Goal: Information Seeking & Learning: Learn about a topic

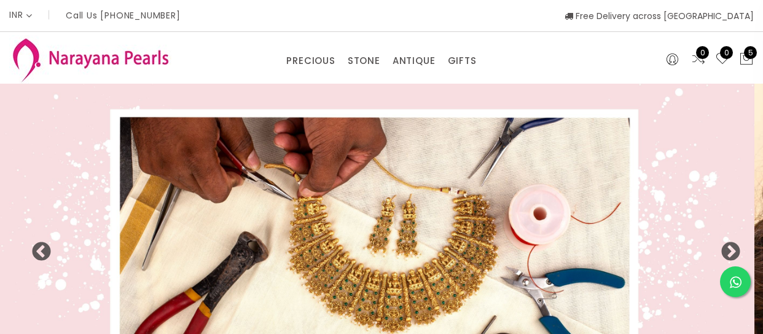
select select "INR"
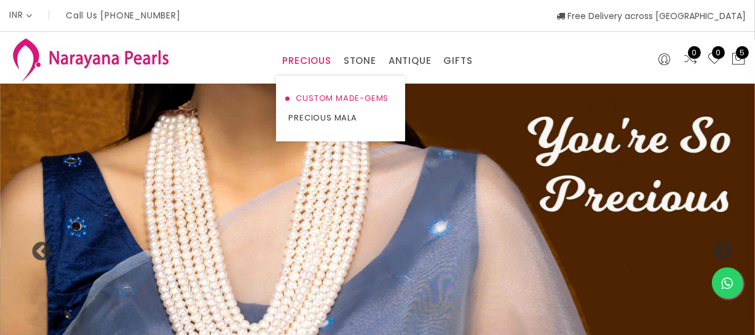
click at [313, 98] on link "CUSTOM MADE-GEMS" at bounding box center [340, 99] width 104 height 20
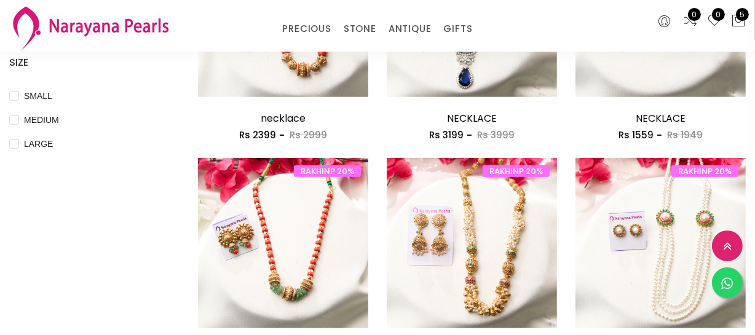
scroll to position [615, 0]
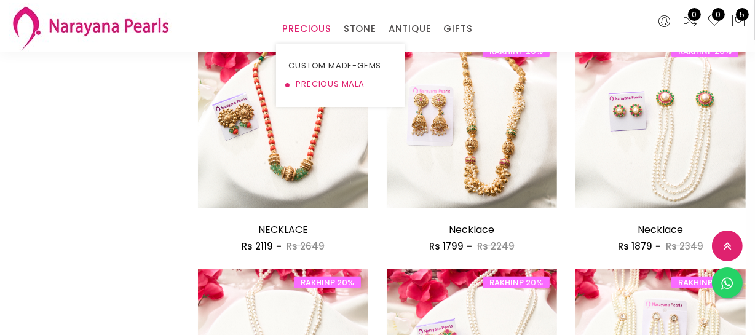
click at [307, 79] on link "PRECIOUS MALA" at bounding box center [340, 84] width 104 height 18
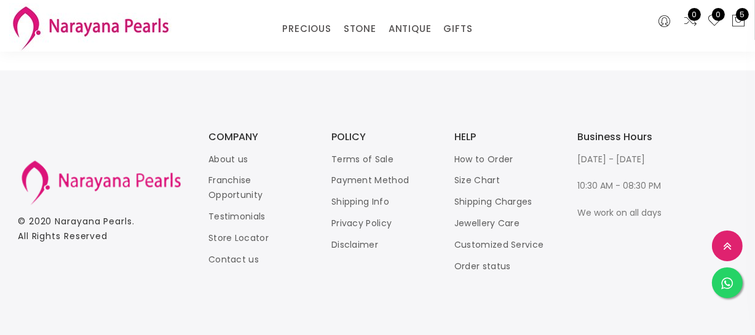
scroll to position [1690, 0]
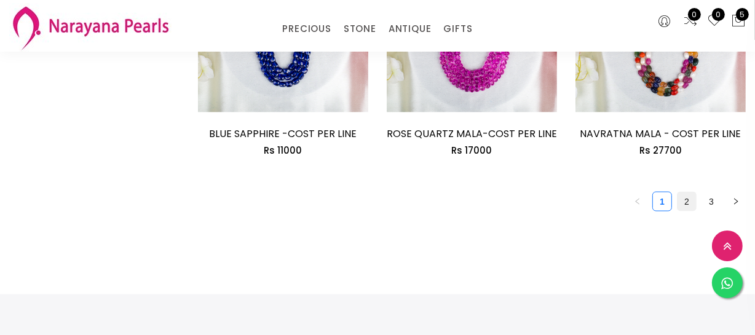
click at [690, 192] on link "2" at bounding box center [686, 201] width 18 height 18
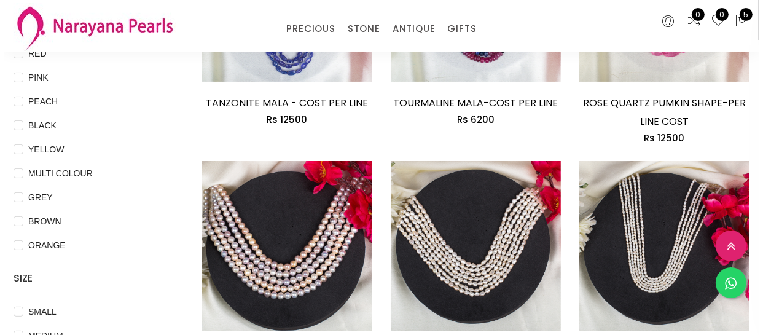
scroll to position [615, 0]
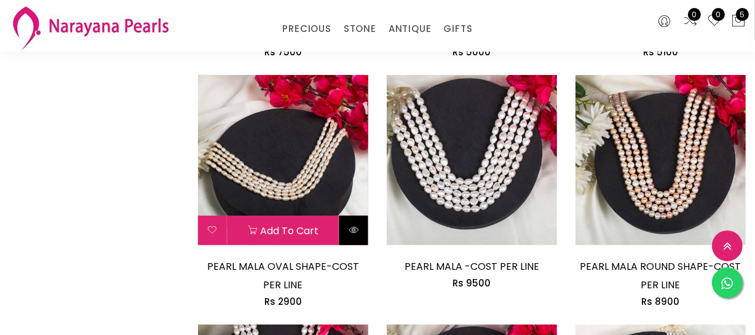
click at [360, 230] on button at bounding box center [353, 231] width 29 height 30
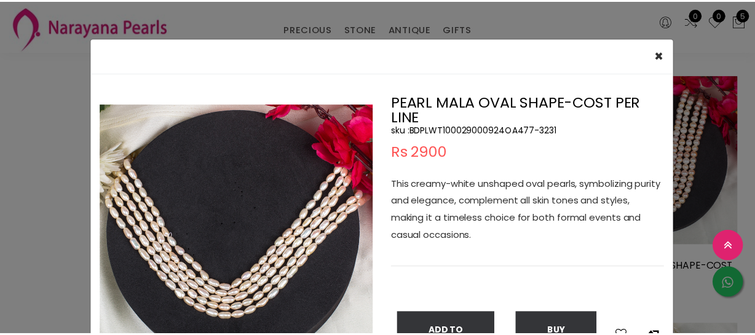
scroll to position [111, 0]
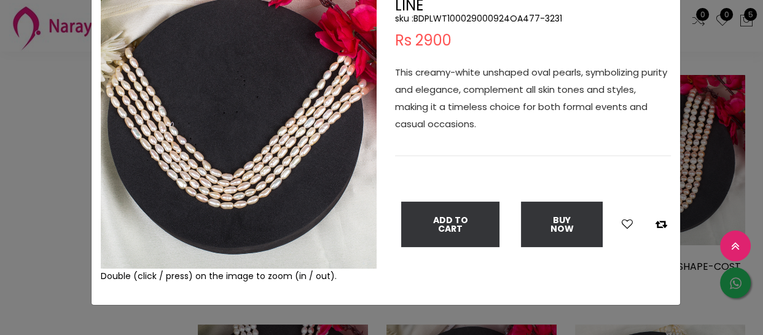
click at [18, 184] on div "× Close Double (click / press) on the image to zoom (in / out). PEARL MALA OVAL…" at bounding box center [381, 167] width 763 height 335
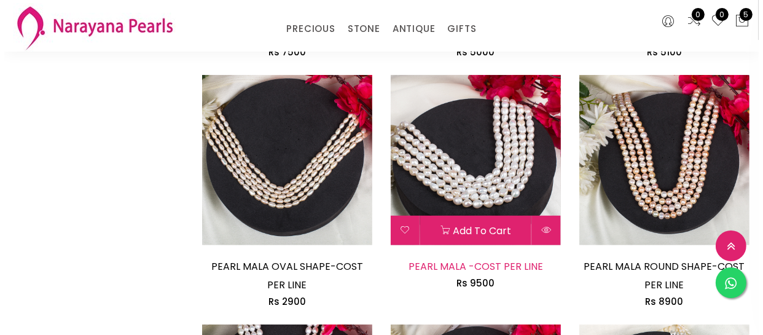
scroll to position [670, 0]
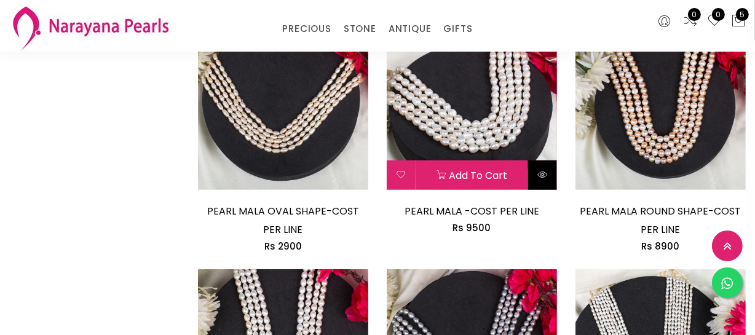
click at [541, 181] on button at bounding box center [542, 175] width 29 height 30
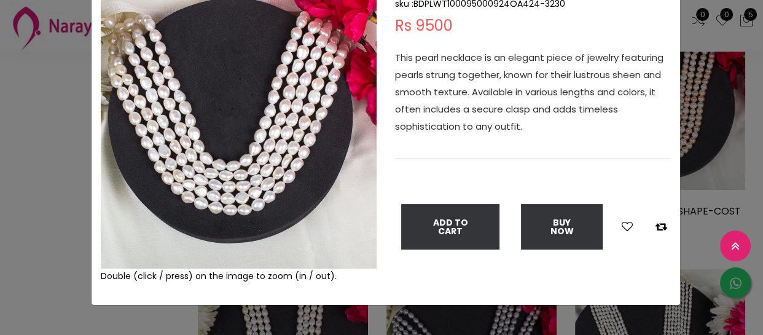
scroll to position [55, 0]
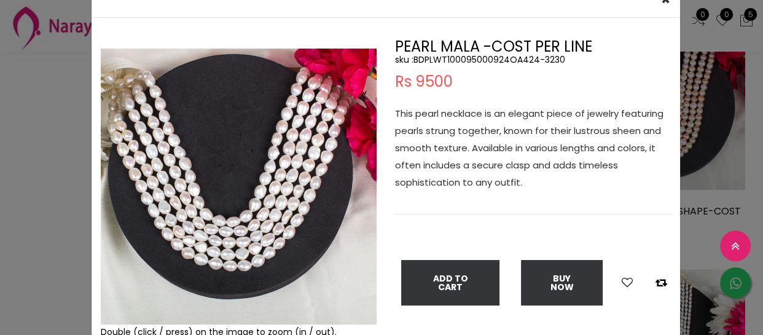
click at [49, 87] on div "× Close Double (click / press) on the image to zoom (in / out). PEARL MALA -COS…" at bounding box center [381, 167] width 763 height 335
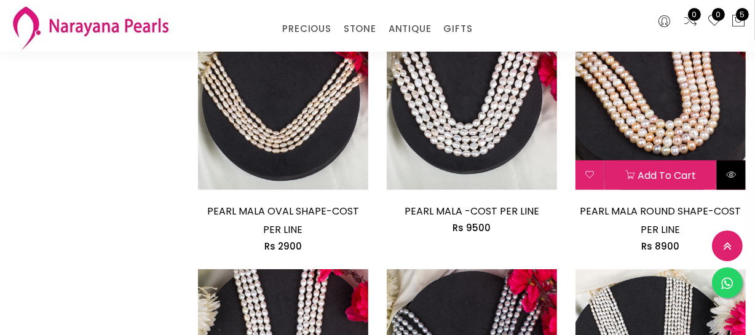
click at [726, 170] on icon at bounding box center [731, 175] width 10 height 10
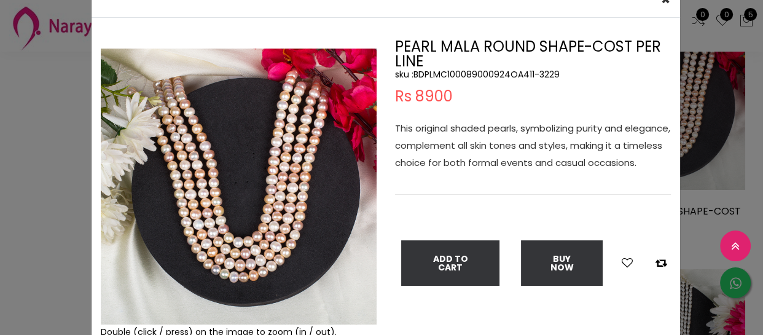
click at [21, 154] on div "× Close Double (click / press) on the image to zoom (in / out). PEARL MALA ROUN…" at bounding box center [381, 167] width 763 height 335
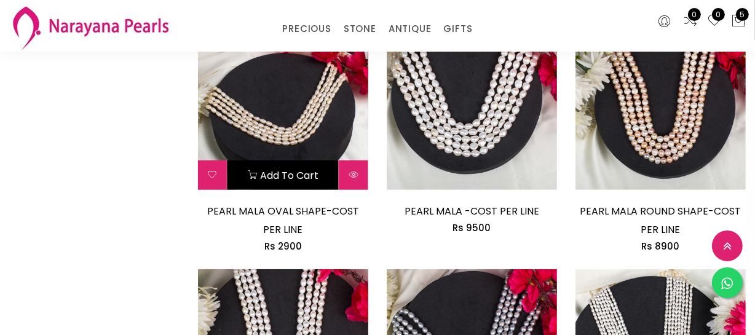
scroll to position [1006, 0]
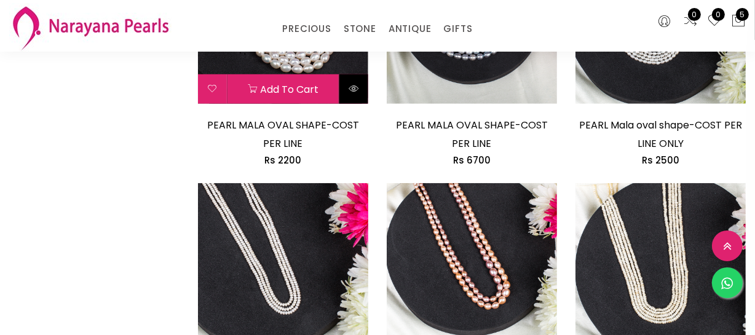
click at [358, 93] on button at bounding box center [353, 89] width 29 height 30
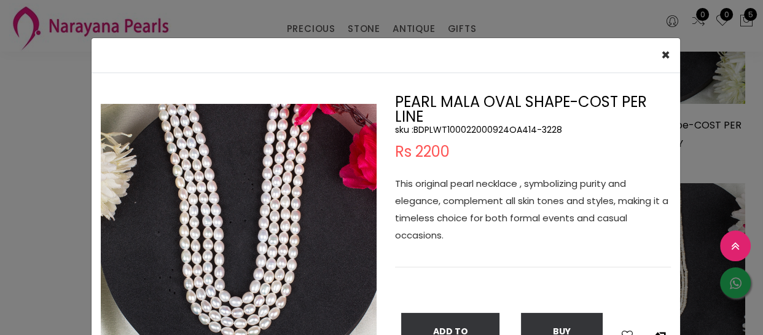
click at [486, 130] on h5 "sku : BDPLWT100022000924OA414-3228" at bounding box center [533, 129] width 276 height 11
click at [484, 131] on h5 "sku : BDPLWT100022000924OA414-3228" at bounding box center [533, 129] width 276 height 11
copy h5 "BDPLWT100022000924OA414"
click at [18, 110] on div "× Close Double (click / press) on the image to zoom (in / out). PEARL MALA OVAL…" at bounding box center [381, 167] width 763 height 335
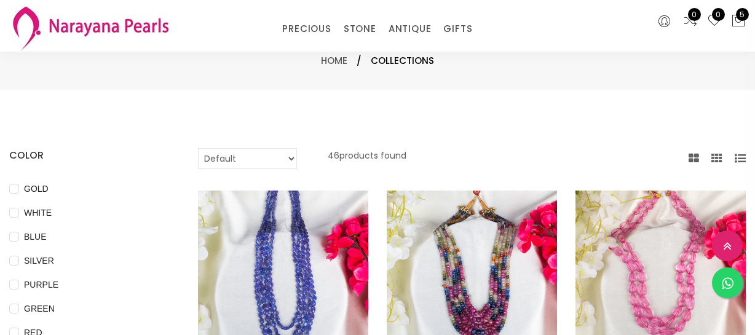
select select "INR"
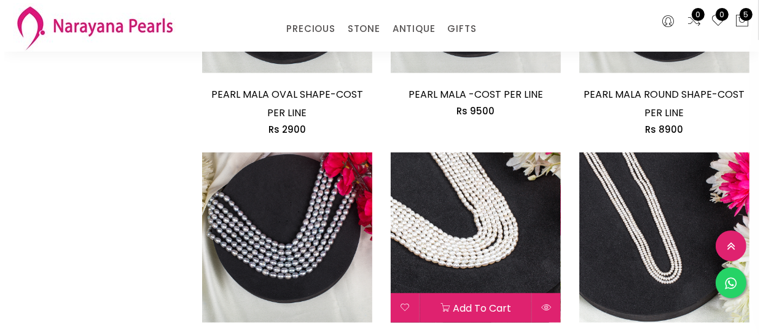
scroll to position [889, 0]
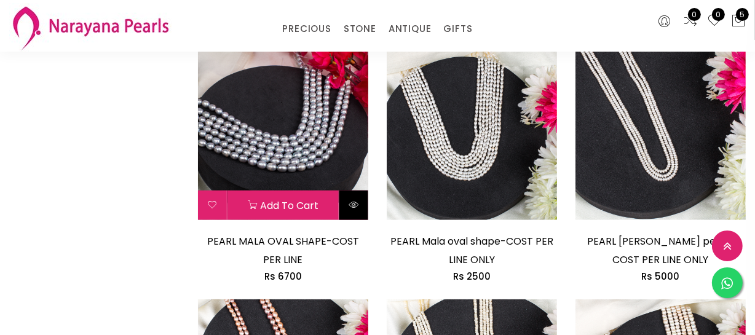
click at [349, 205] on icon at bounding box center [354, 205] width 10 height 10
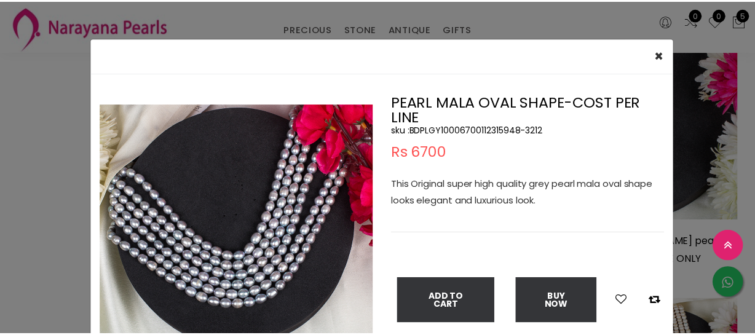
scroll to position [55, 0]
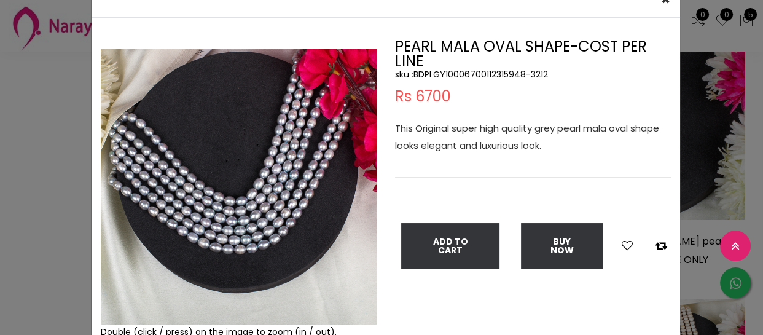
click at [47, 180] on div "× Close Double (click / press) on the image to zoom (in / out). PEARL MALA OVAL…" at bounding box center [381, 167] width 763 height 335
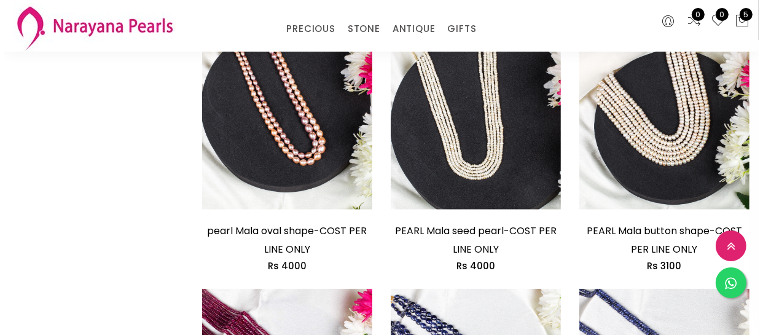
scroll to position [1168, 0]
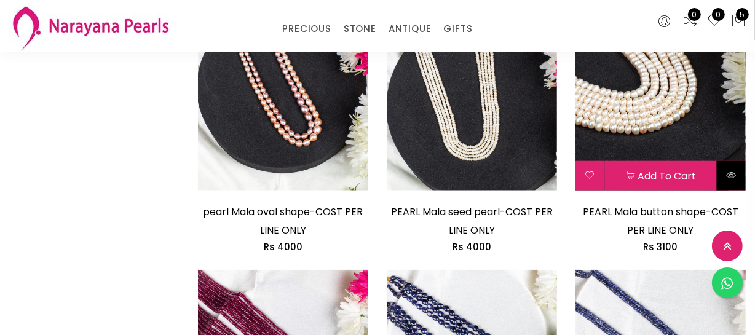
click at [734, 179] on button at bounding box center [731, 176] width 29 height 30
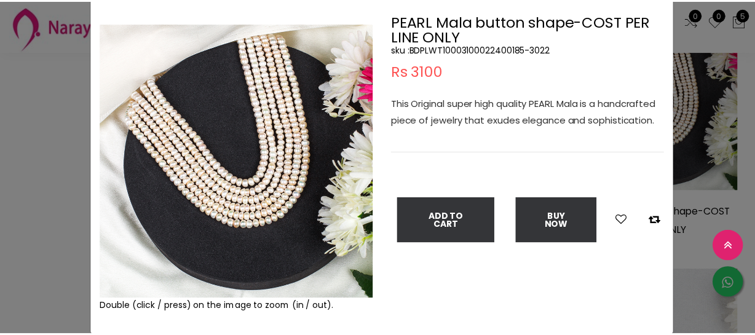
scroll to position [55, 0]
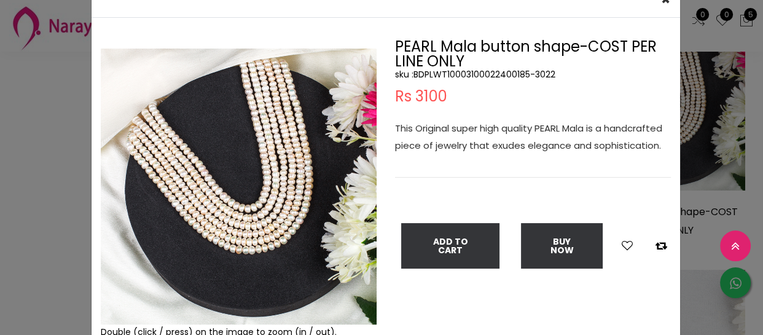
click at [23, 117] on div "× Close Double (click / press) on the image to zoom (in / out). PEARL Mala butt…" at bounding box center [381, 167] width 763 height 335
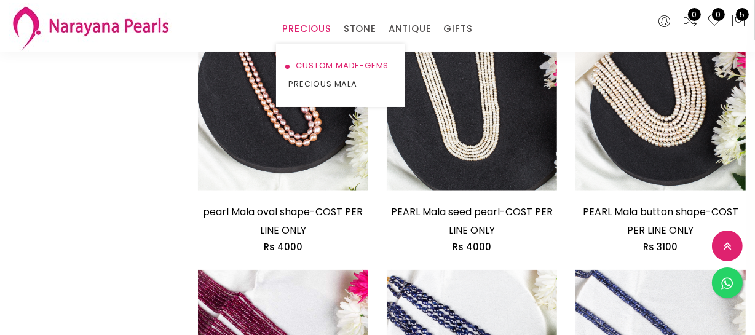
click at [299, 60] on link "CUSTOM MADE-GEMS" at bounding box center [340, 66] width 104 height 18
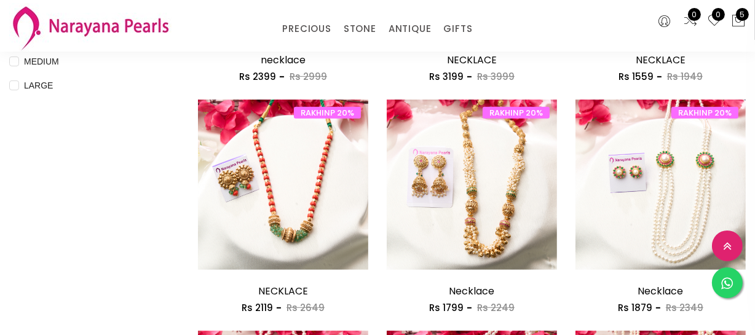
scroll to position [554, 0]
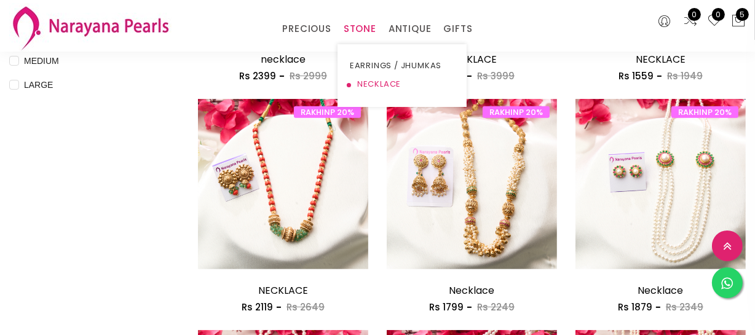
click at [361, 77] on link "NECKLACE" at bounding box center [402, 84] width 104 height 18
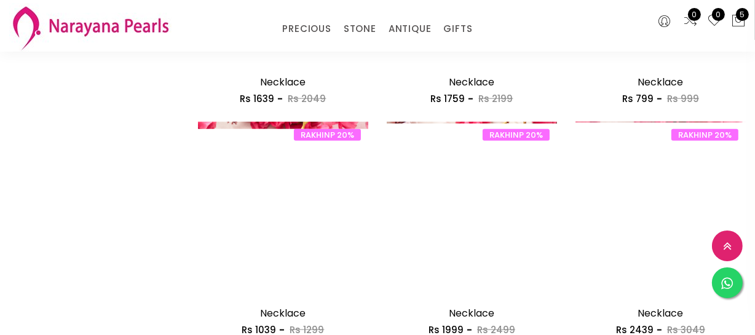
scroll to position [1560, 0]
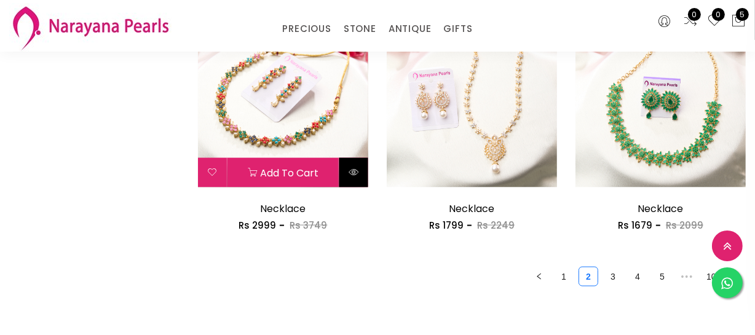
click at [350, 177] on button at bounding box center [353, 173] width 29 height 30
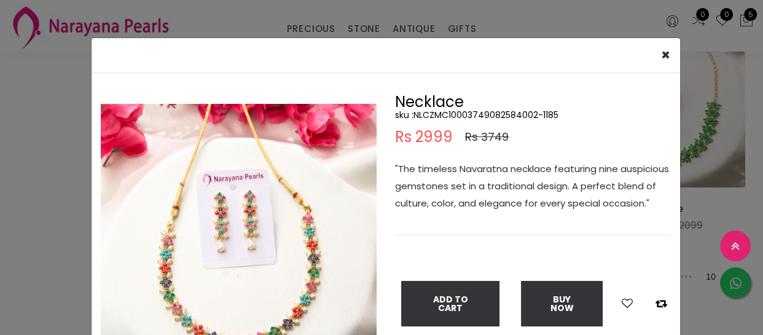
click at [68, 203] on div "× Close Double (click / press) on the image to zoom (in / out). Necklace sku : …" at bounding box center [381, 167] width 763 height 335
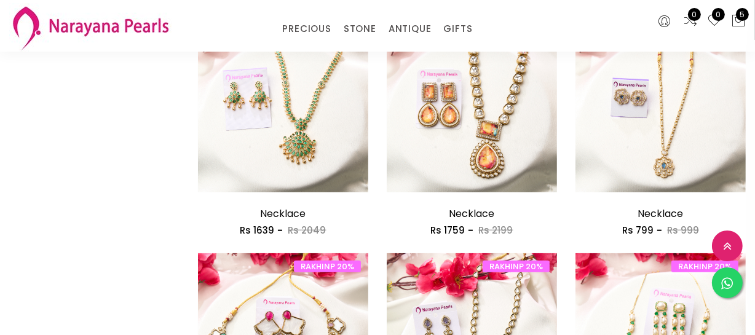
scroll to position [1113, 0]
